Goal: Task Accomplishment & Management: Manage account settings

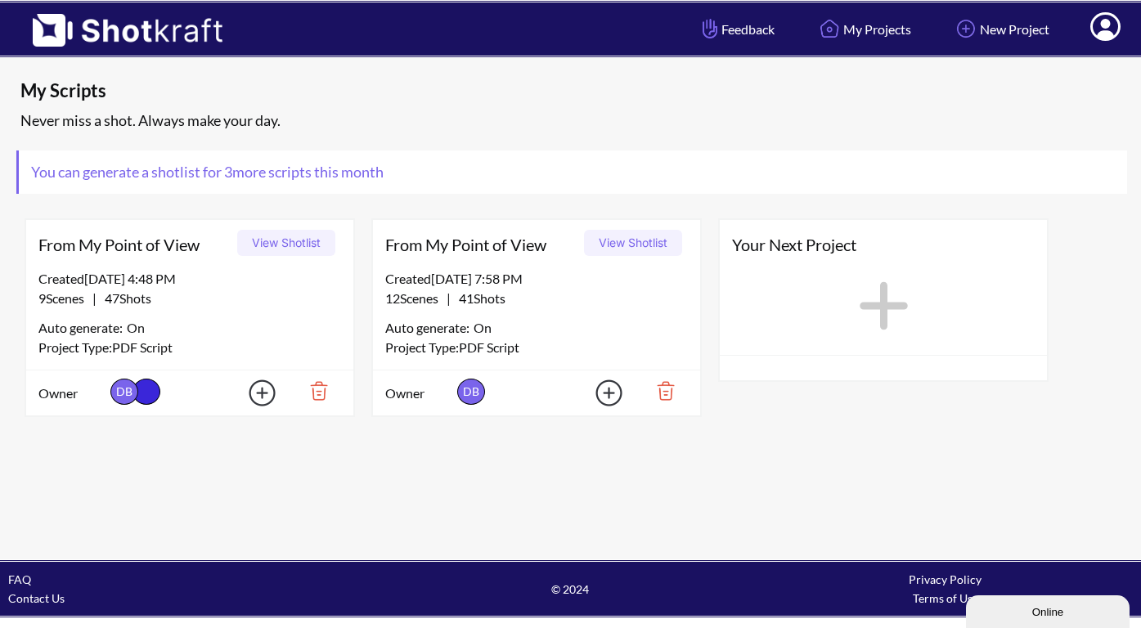
click at [1091, 28] on icon at bounding box center [1105, 26] width 30 height 29
click at [1047, 65] on link "My Profile" at bounding box center [1060, 60] width 136 height 26
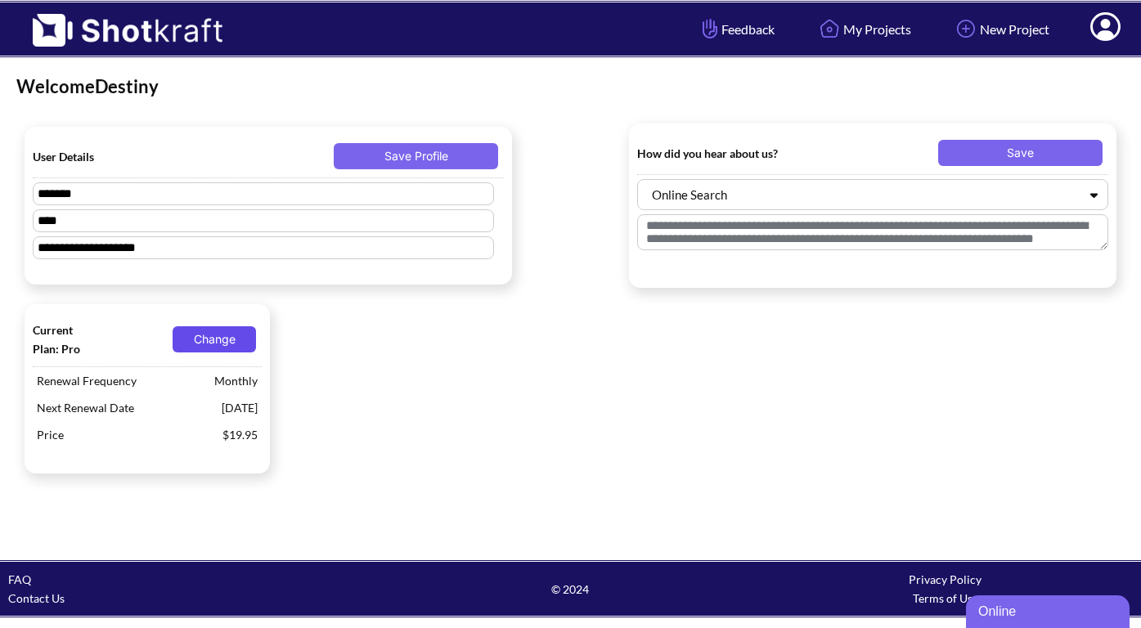
click at [214, 341] on button "Change" at bounding box center [214, 339] width 83 height 26
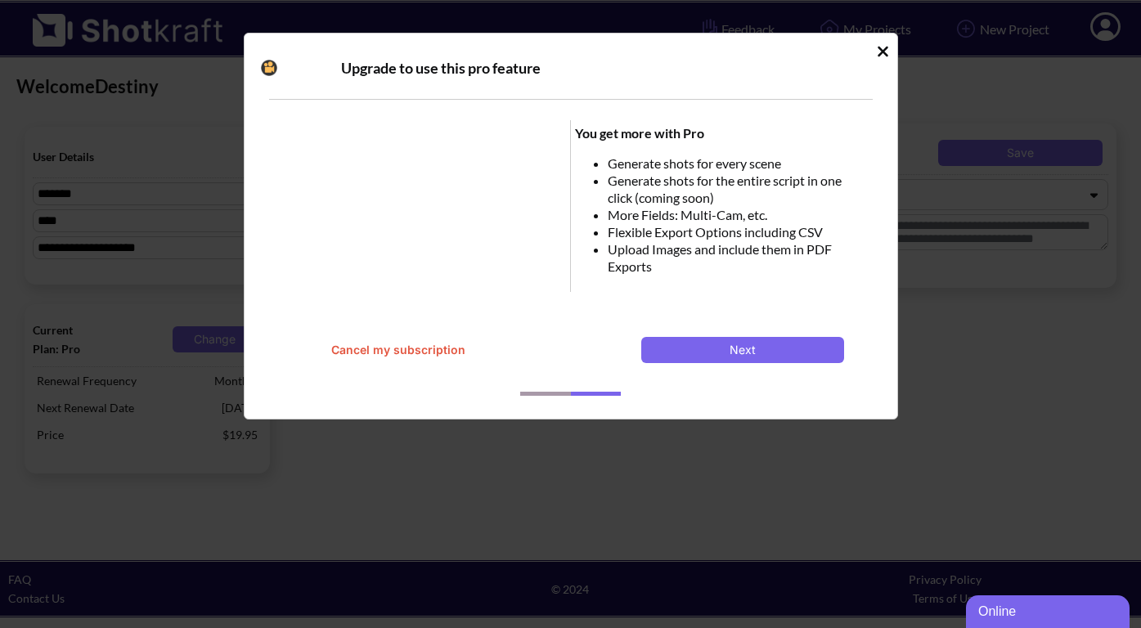
click at [418, 361] on div "Cancel my subscription Next" at bounding box center [571, 341] width 604 height 51
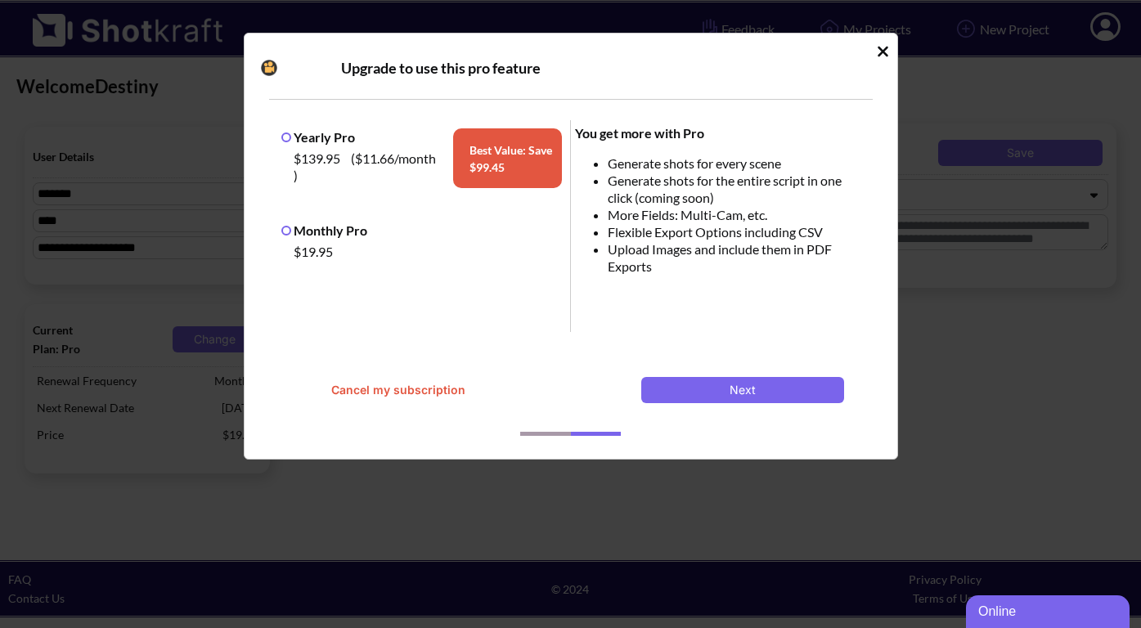
click at [420, 387] on button "Cancel my subscription" at bounding box center [399, 390] width 202 height 26
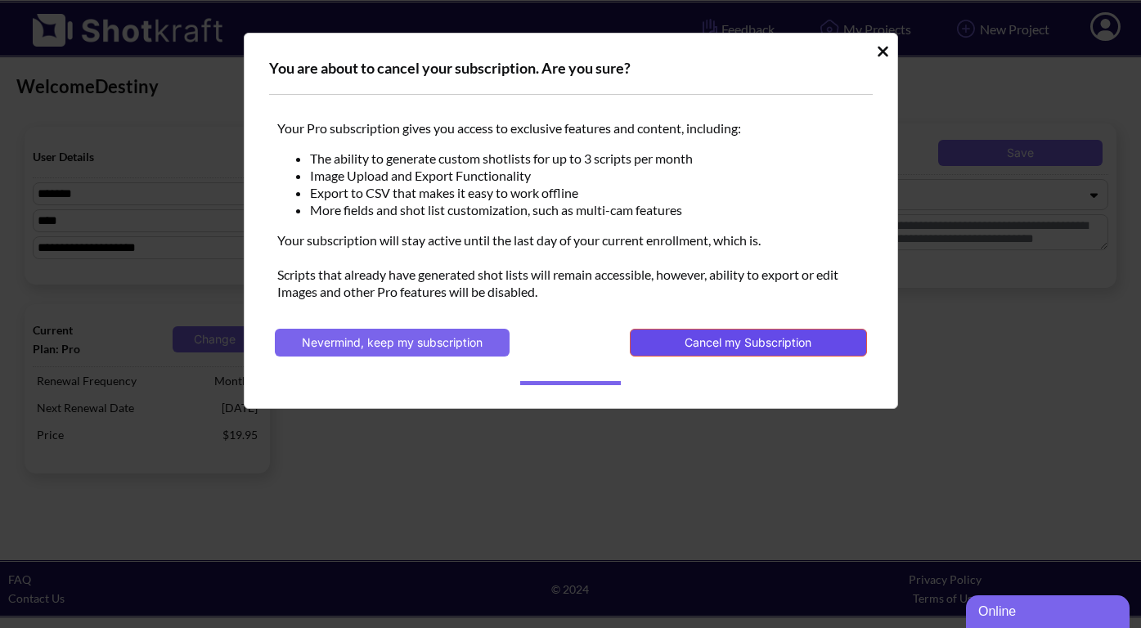
click at [682, 338] on button "Cancel my Subscription" at bounding box center [748, 343] width 236 height 28
